Goal: Task Accomplishment & Management: Manage account settings

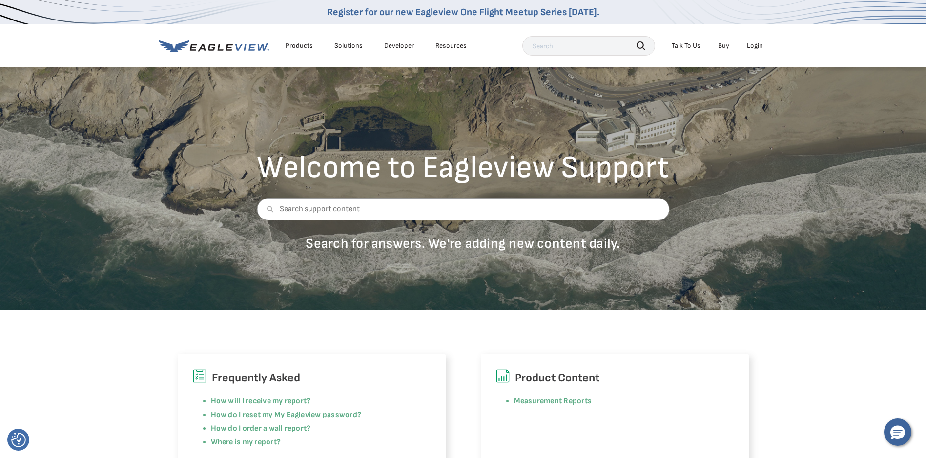
click at [749, 46] on div "Login" at bounding box center [755, 46] width 16 height 9
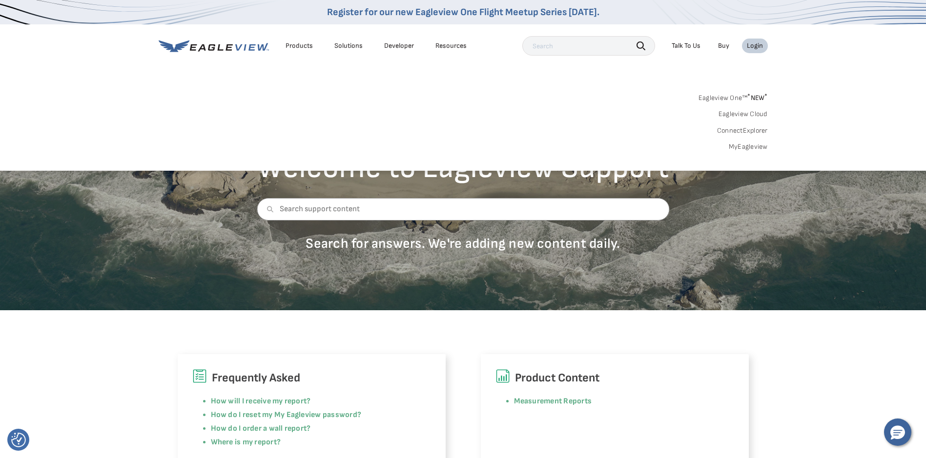
click at [745, 150] on link "MyEagleview" at bounding box center [748, 147] width 39 height 9
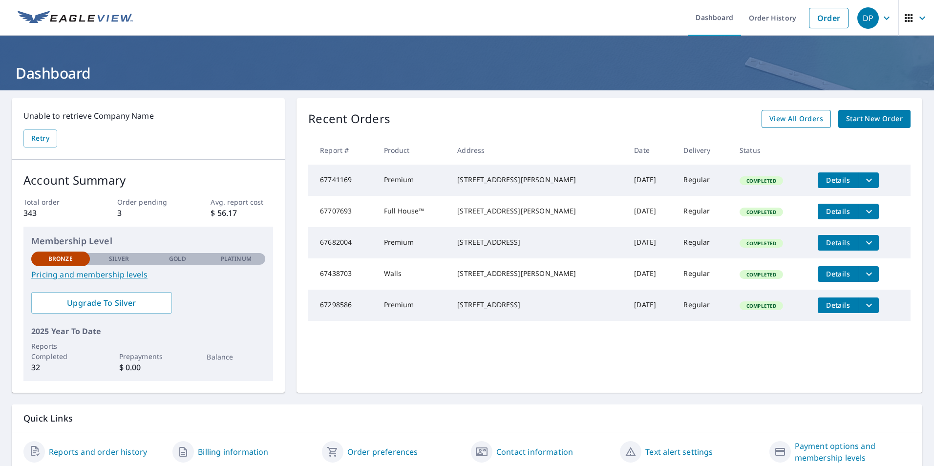
click at [809, 121] on span "View All Orders" at bounding box center [796, 119] width 54 height 12
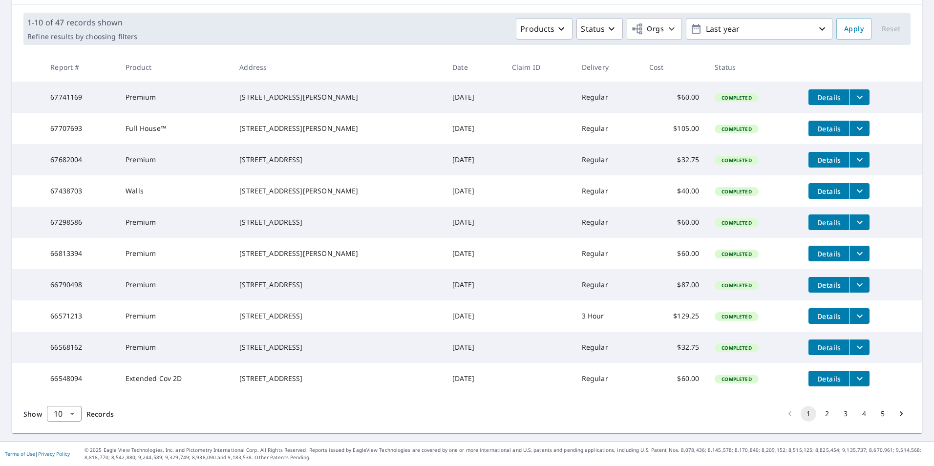
scroll to position [174, 0]
click at [821, 413] on button "2" at bounding box center [827, 414] width 16 height 16
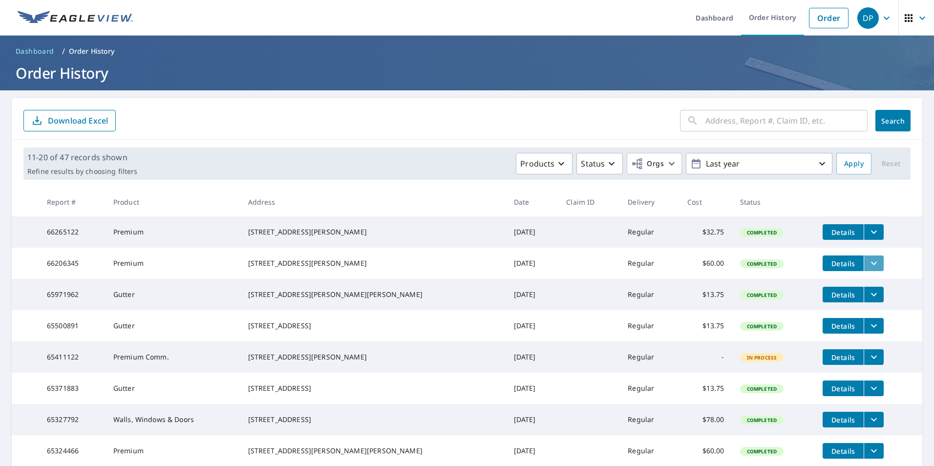
click at [863, 267] on button "filesDropdownBtn-66206345" at bounding box center [873, 263] width 20 height 16
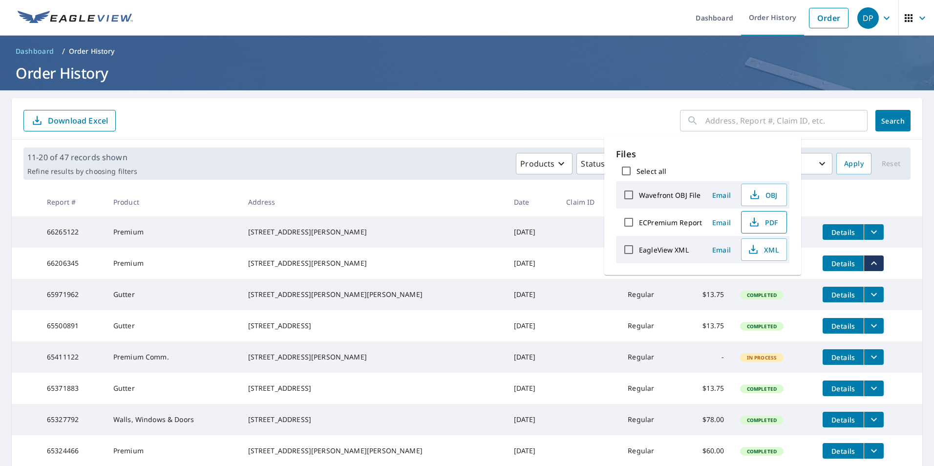
click at [776, 223] on span "PDF" at bounding box center [762, 222] width 31 height 12
